Goal: Transaction & Acquisition: Purchase product/service

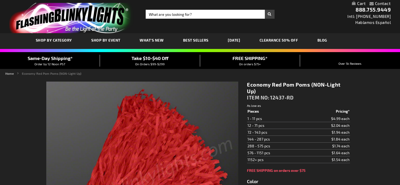
type input "5641"
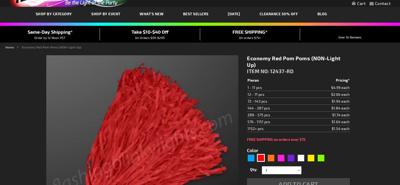
scroll to position [79, 0]
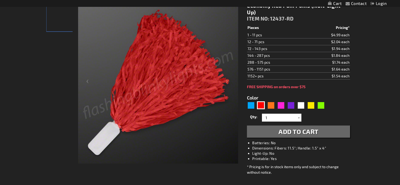
click at [283, 134] on span "Add to Cart" at bounding box center [298, 131] width 40 height 8
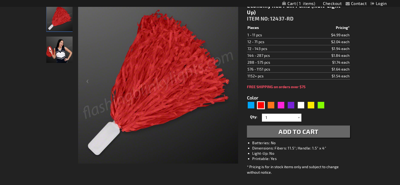
scroll to position [0, 0]
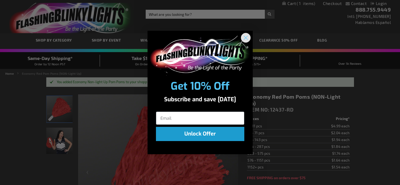
click at [245, 38] on circle "Close dialog" at bounding box center [245, 37] width 9 height 9
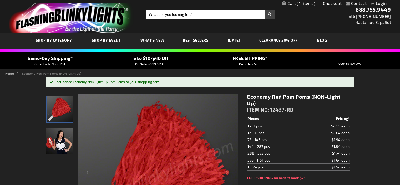
click at [298, 3] on span "1" at bounding box center [305, 3] width 18 height 5
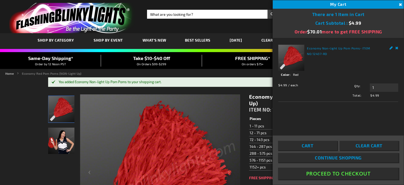
click at [342, 173] on button "Proceed To Checkout" at bounding box center [338, 173] width 120 height 12
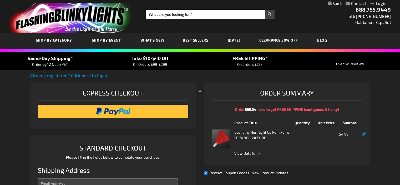
select select "US"
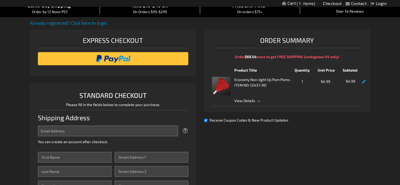
scroll to position [79, 0]
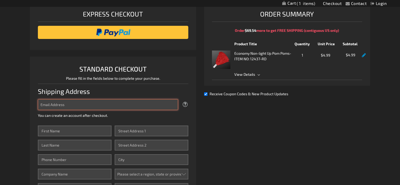
click at [75, 103] on input "Email Address" at bounding box center [108, 104] width 140 height 11
type input "[PERSON_NAME][EMAIL_ADDRESS][PERSON_NAME][DOMAIN_NAME]"
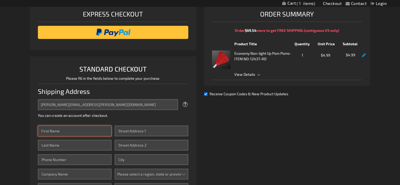
click at [81, 129] on input "First Name" at bounding box center [75, 130] width 74 height 11
type input "Kristen"
type input "Wassung"
type input "4024528255"
type input "19511 Z Street"
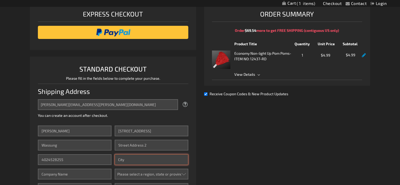
type input "Omaha"
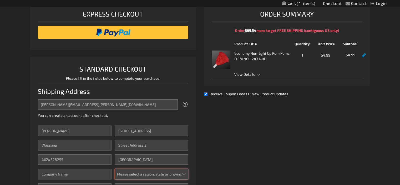
select select "38"
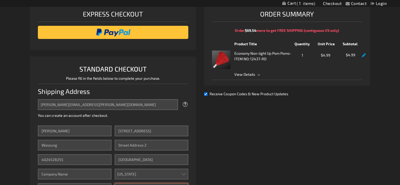
type input "68135"
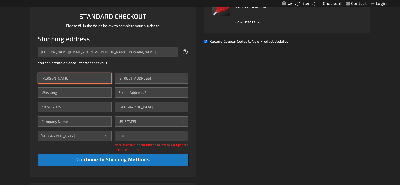
scroll to position [158, 0]
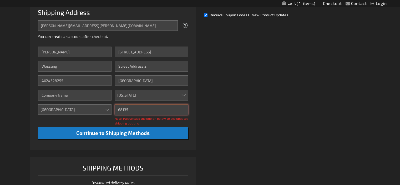
click at [134, 110] on input "68135" at bounding box center [152, 109] width 74 height 11
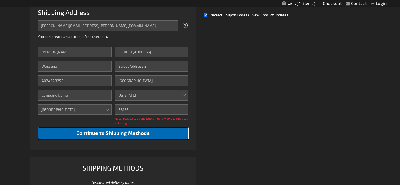
click at [123, 134] on span "Continue to Shipping Methods" at bounding box center [112, 133] width 73 height 6
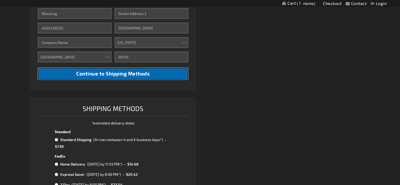
scroll to position [263, 0]
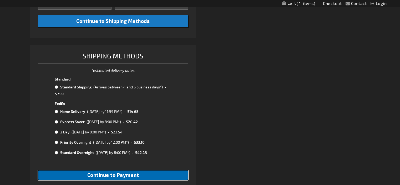
click at [129, 176] on span "Continue to Payment" at bounding box center [113, 175] width 52 height 6
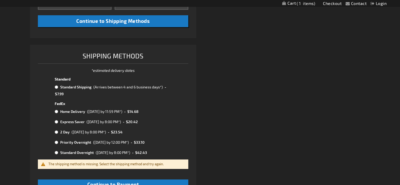
click at [54, 87] on tr "Standard Shipping (Arrives between 4 and 6 business days*) - $7.99" at bounding box center [113, 90] width 118 height 13
radio input "true"
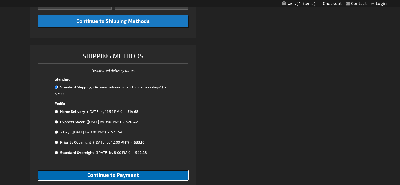
click at [121, 178] on button "Continue to Payment" at bounding box center [113, 175] width 150 height 10
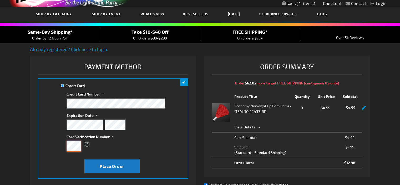
scroll to position [53, 0]
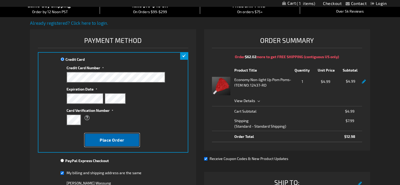
click at [111, 145] on button "Place Order" at bounding box center [111, 140] width 55 height 14
